Goal: Transaction & Acquisition: Purchase product/service

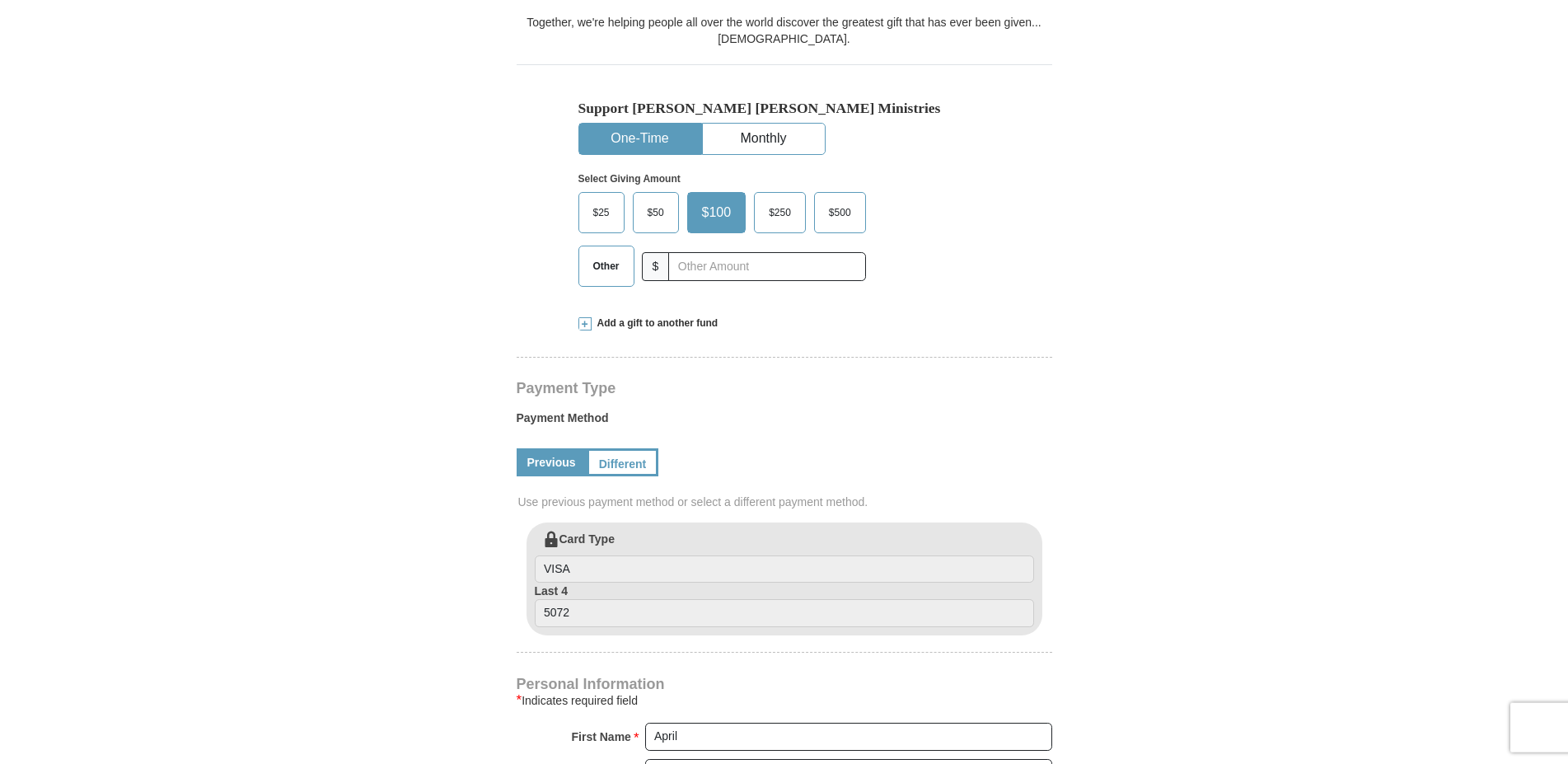
scroll to position [475, 0]
select select "GA"
click at [619, 253] on span "Other" at bounding box center [607, 265] width 43 height 24
click at [0, 0] on input "Other" at bounding box center [0, 0] width 0 height 0
click at [709, 252] on input "text" at bounding box center [766, 266] width 183 height 29
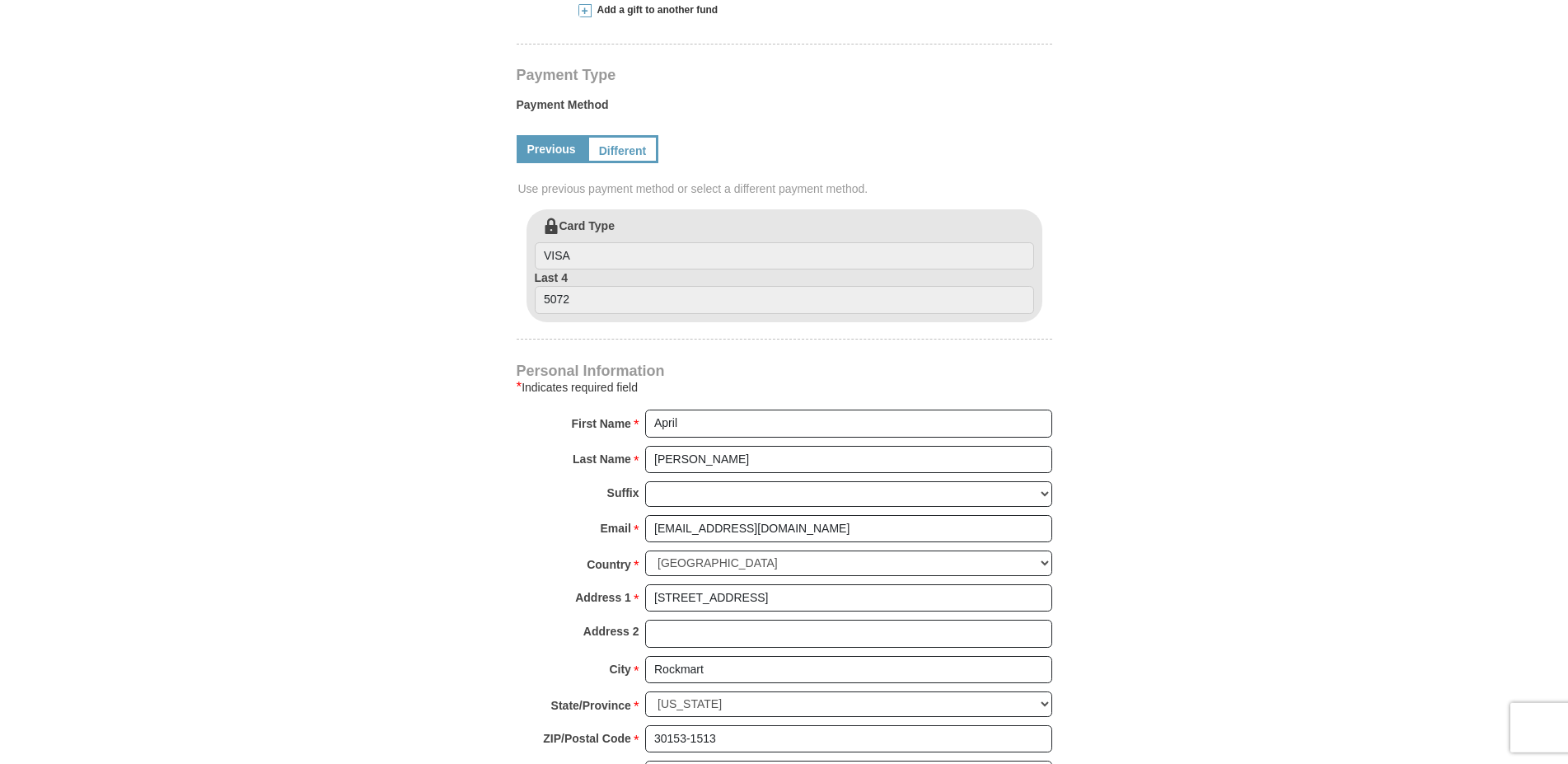
scroll to position [790, 0]
type input "180"
click at [626, 133] on link "Different" at bounding box center [621, 147] width 69 height 28
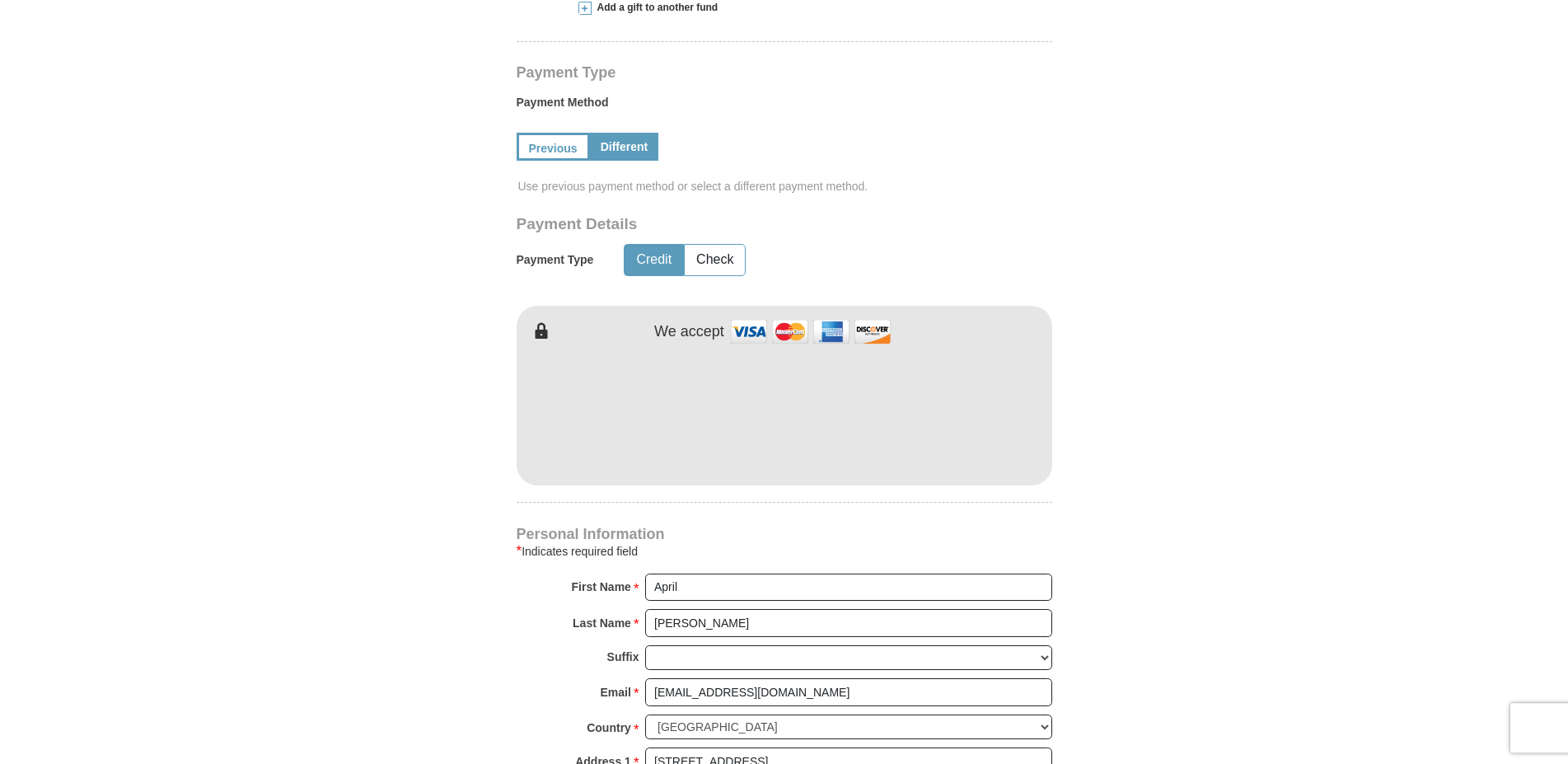
click at [512, 463] on form "Kenneth Copeland Ministries Giving Together, we're helping people all over the …" at bounding box center [784, 269] width 940 height 1986
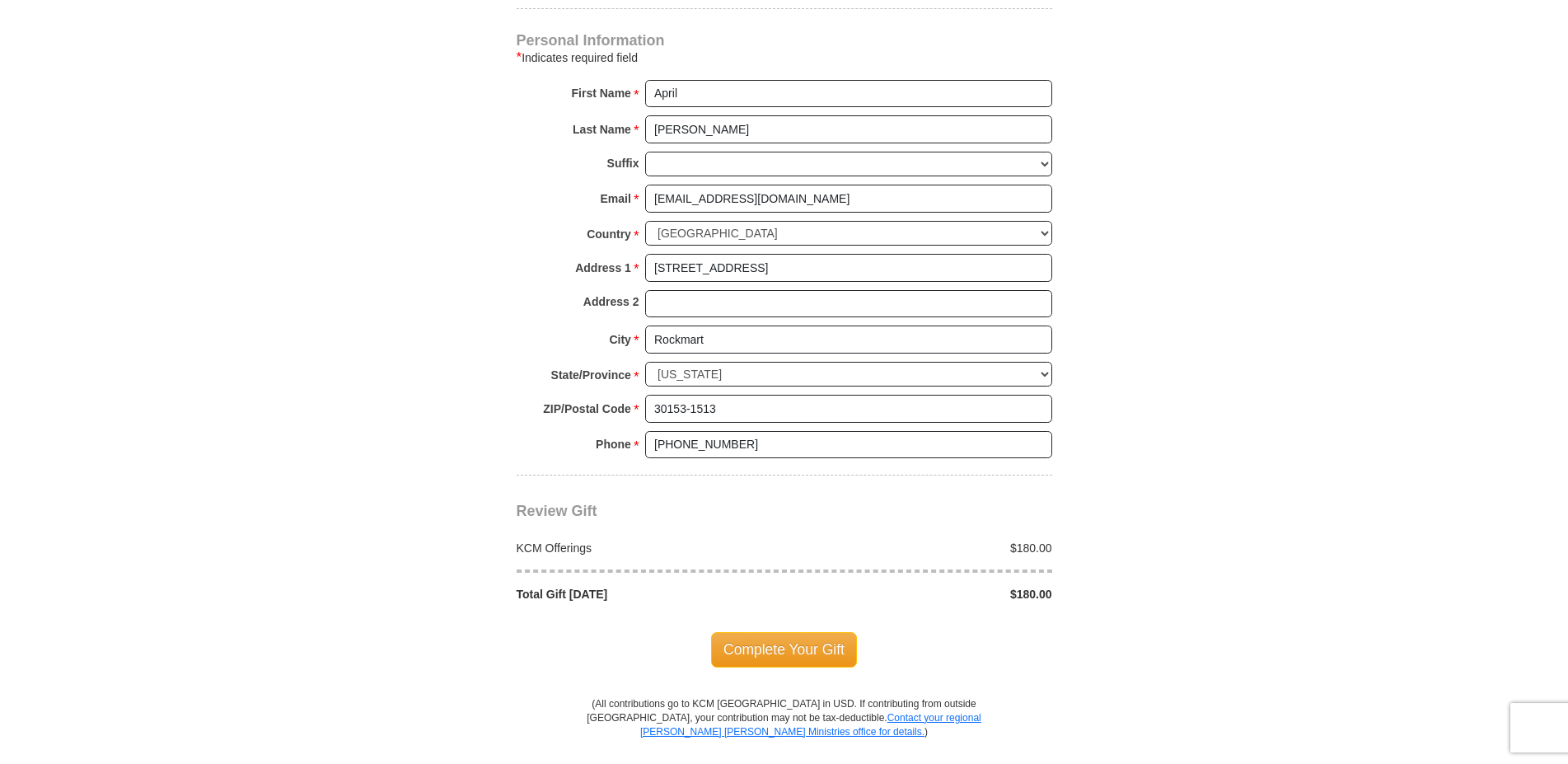
scroll to position [1286, 0]
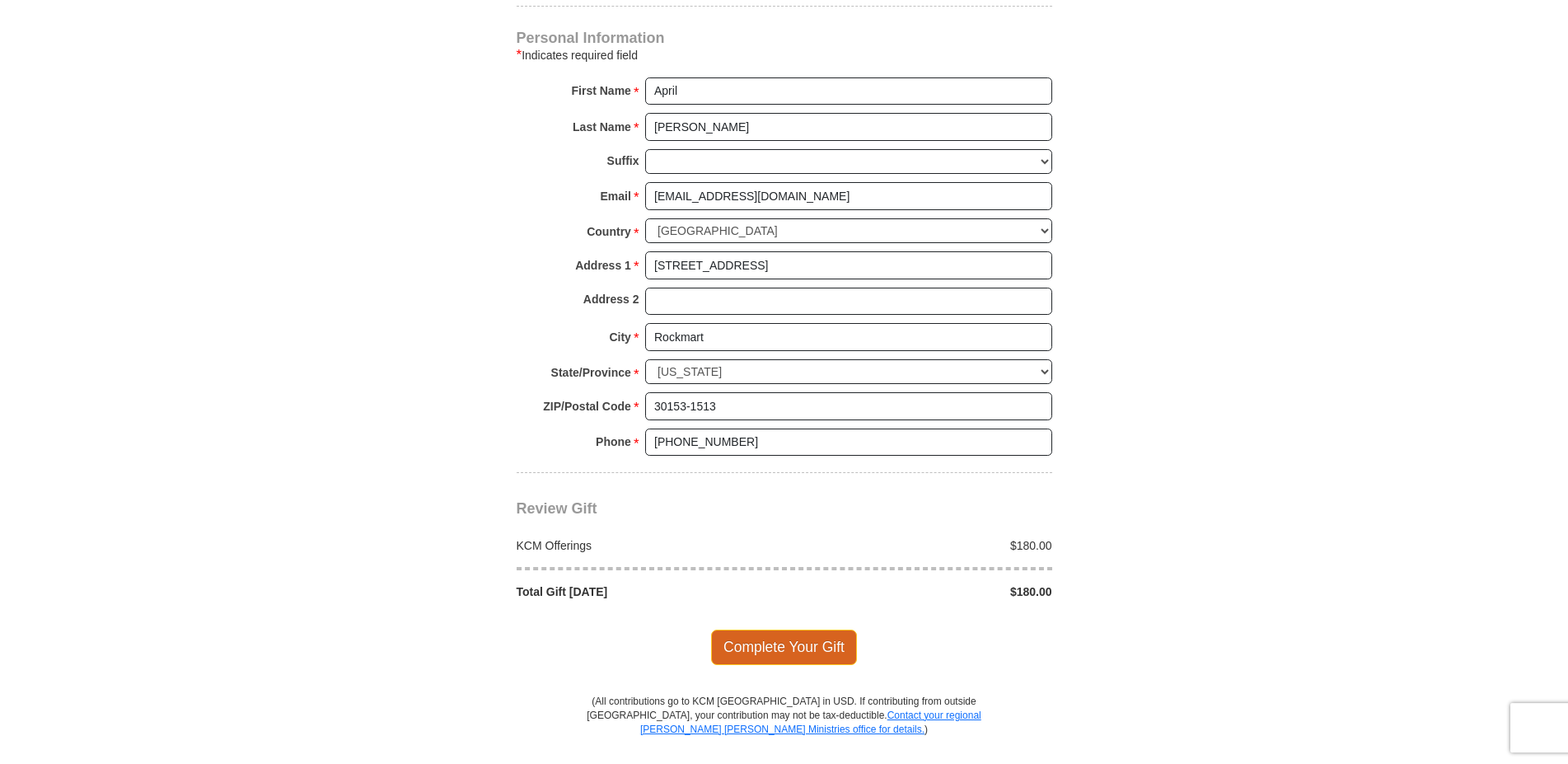
click at [787, 629] on span "Complete Your Gift" at bounding box center [784, 646] width 146 height 34
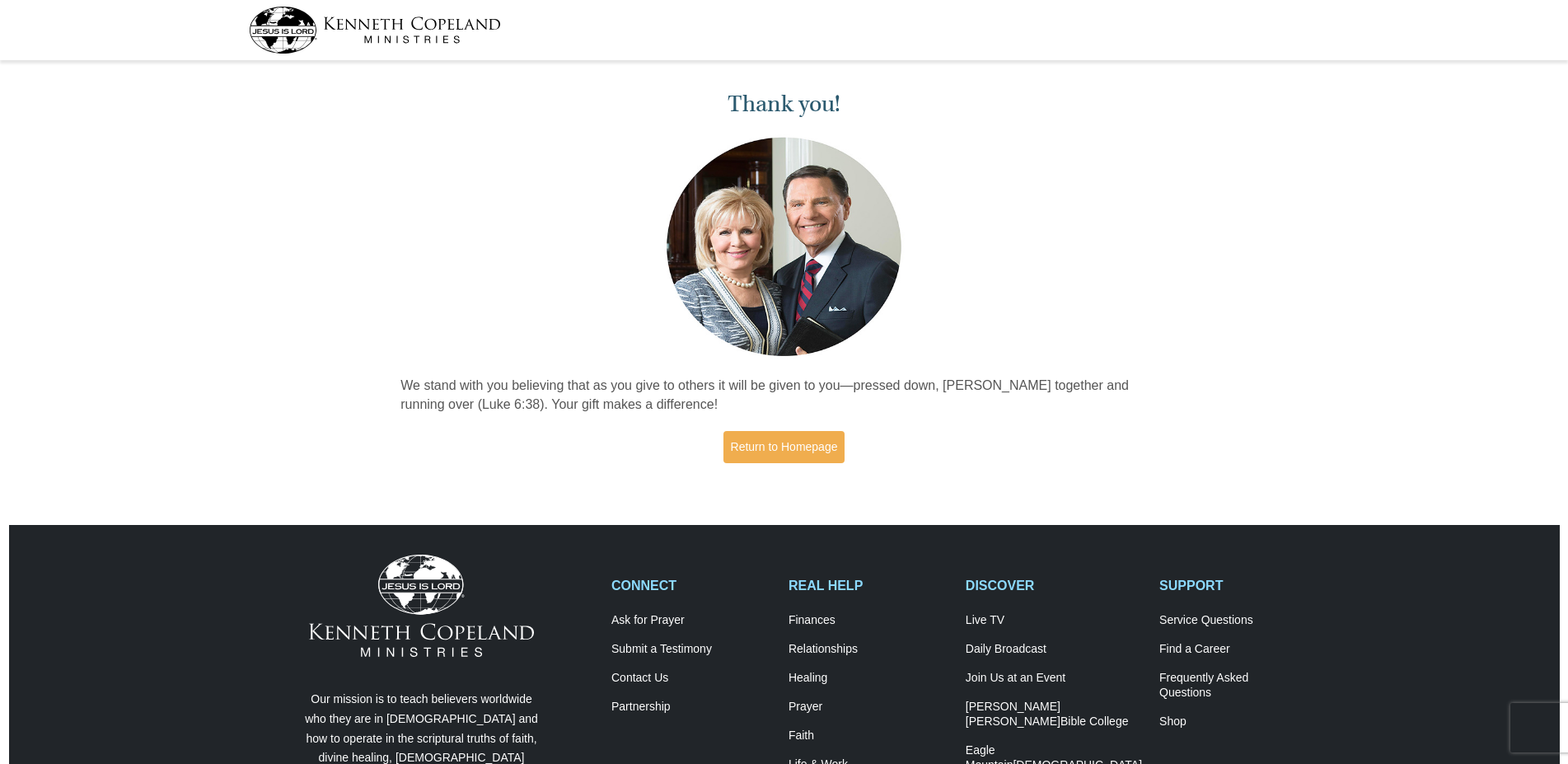
click at [428, 26] on img at bounding box center [375, 30] width 252 height 47
